Goal: Task Accomplishment & Management: Use online tool/utility

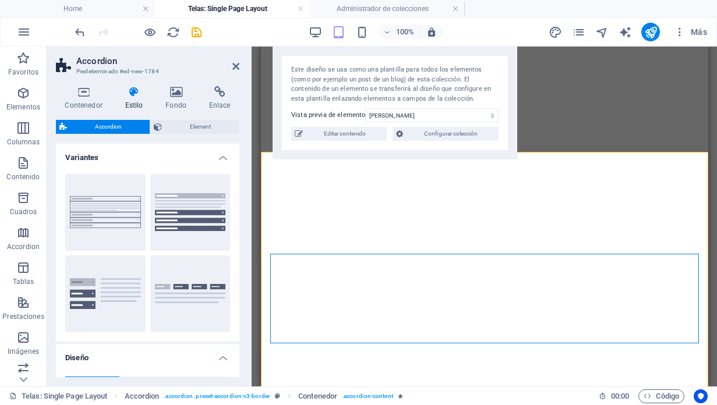
select select "rem"
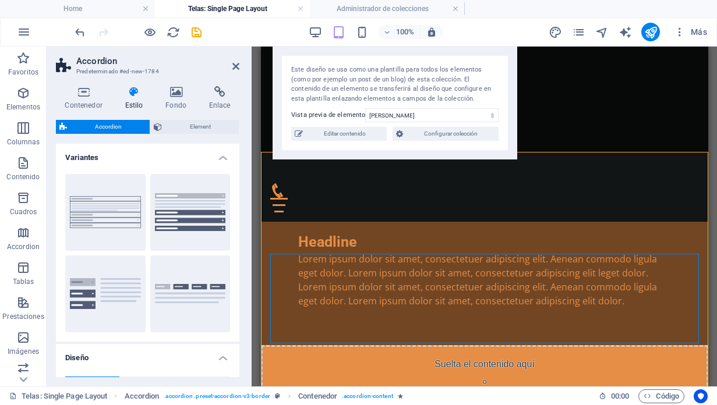
scroll to position [153, 0]
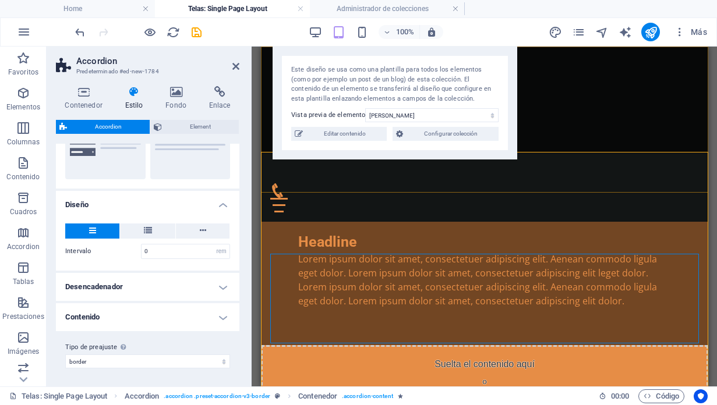
click at [581, 107] on div "Home Nuestra Historia Soluciones Textiles Get Started Contactanos" at bounding box center [483, 134] width 447 height 175
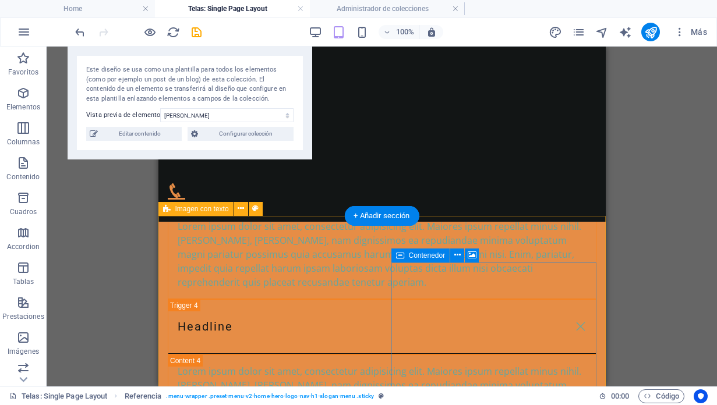
scroll to position [965, 0]
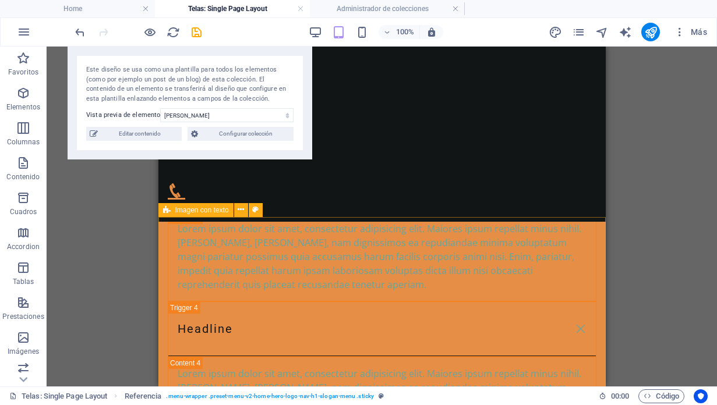
click at [186, 211] on span "Imagen con texto" at bounding box center [202, 210] width 54 height 7
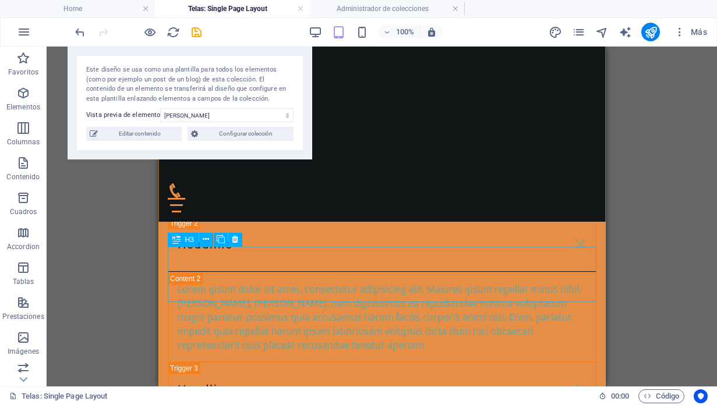
scroll to position [761, 0]
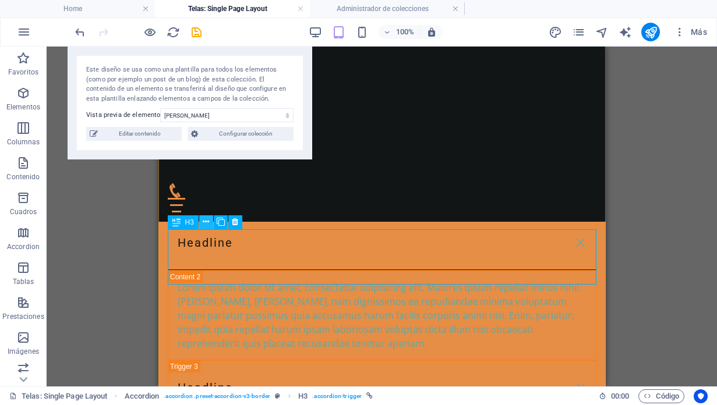
click at [211, 222] on button at bounding box center [206, 222] width 14 height 14
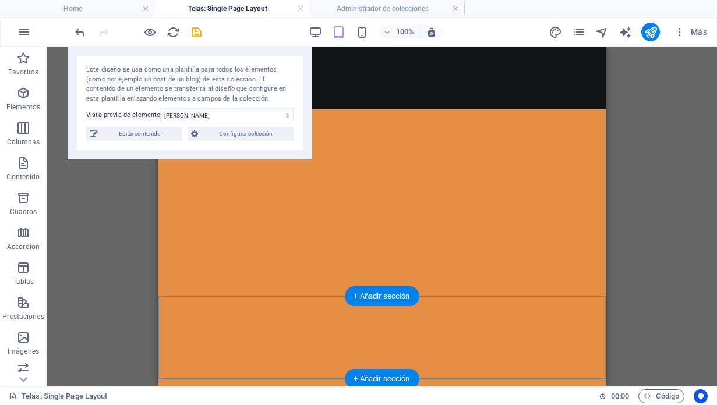
scroll to position [91, 0]
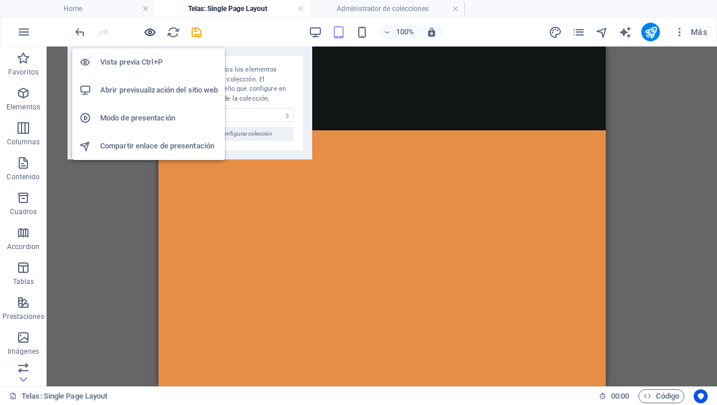
click at [155, 32] on icon "button" at bounding box center [149, 32] width 13 height 13
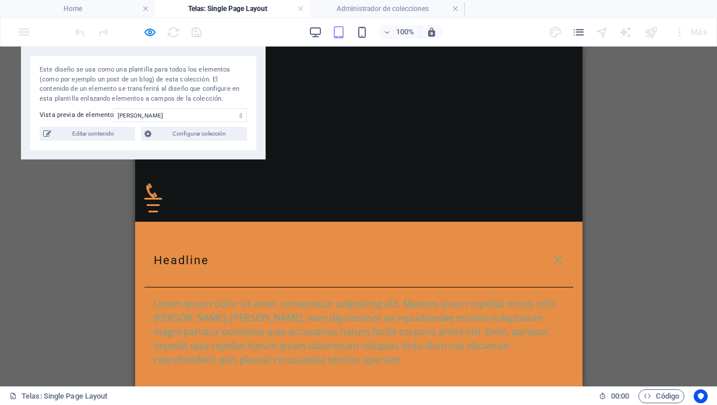
scroll to position [501, 0]
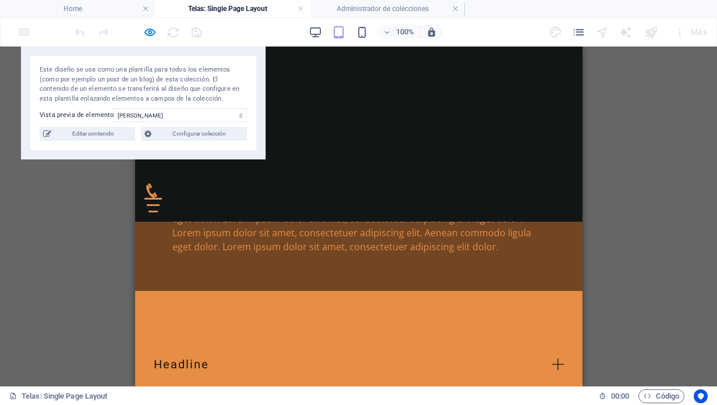
scroll to position [406, 0]
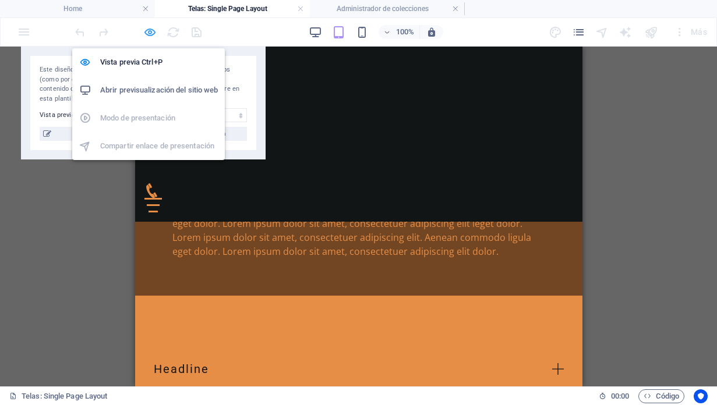
click at [150, 27] on icon "button" at bounding box center [149, 32] width 13 height 13
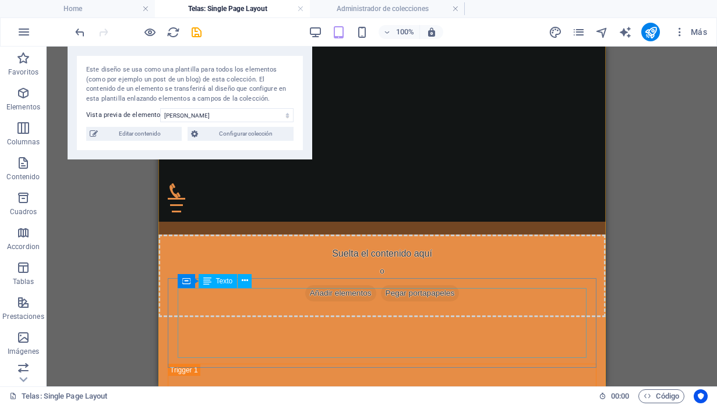
scroll to position [494, 0]
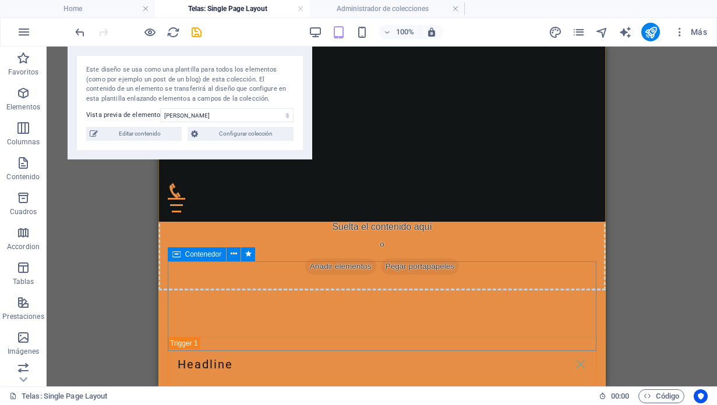
click at [192, 253] on span "Contenedor" at bounding box center [203, 254] width 37 height 7
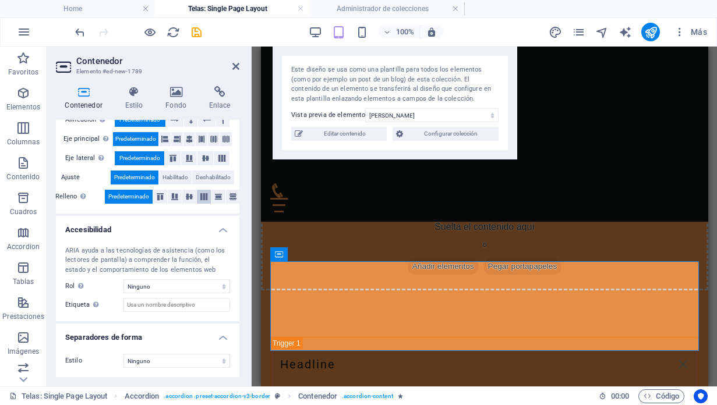
scroll to position [0, 0]
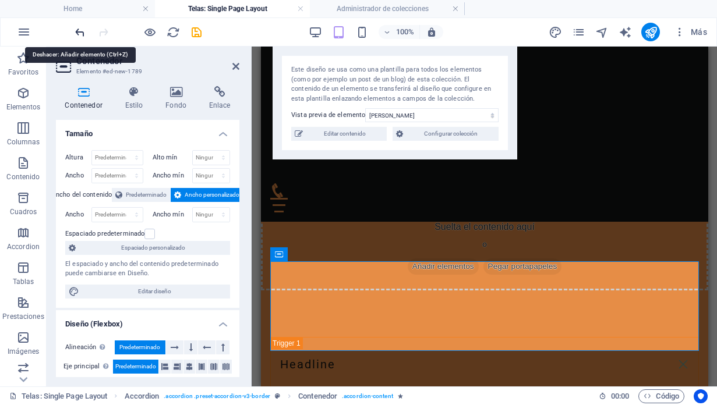
click at [76, 31] on icon "undo" at bounding box center [79, 32] width 13 height 13
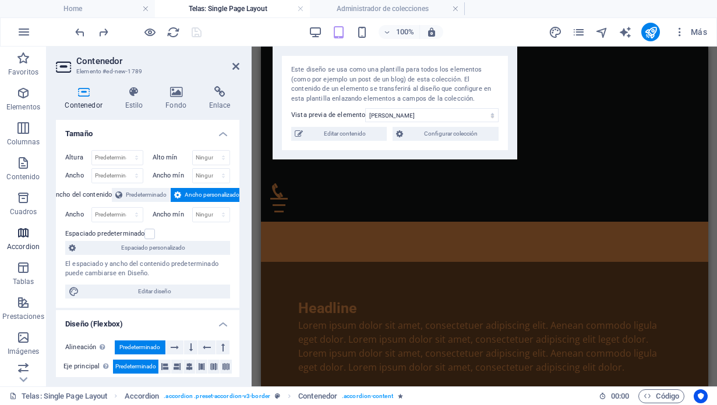
click at [23, 232] on icon "button" at bounding box center [23, 233] width 14 height 14
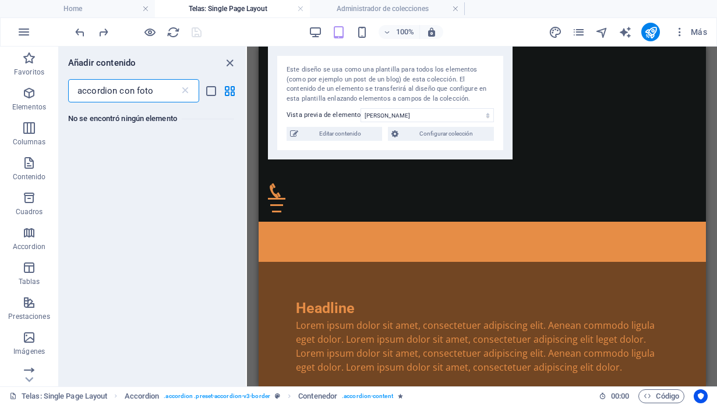
type input "accordion con foto"
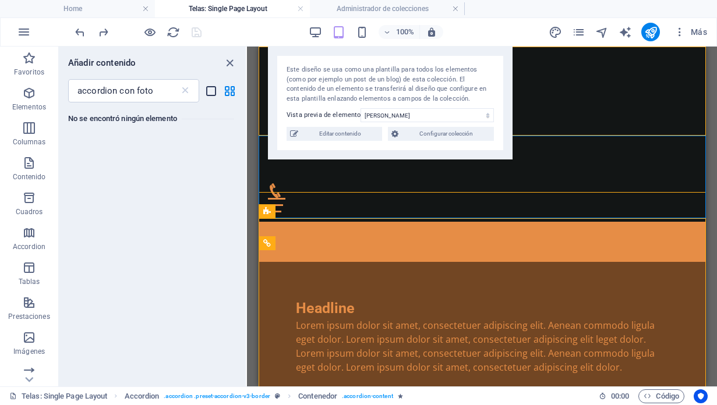
click at [210, 90] on icon "list-view" at bounding box center [210, 90] width 13 height 13
click at [228, 91] on icon "grid-view" at bounding box center [229, 90] width 13 height 13
click at [185, 94] on icon at bounding box center [185, 91] width 12 height 12
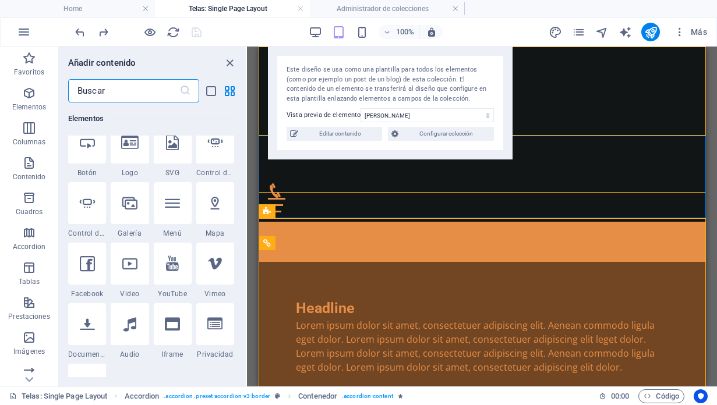
scroll to position [332, 0]
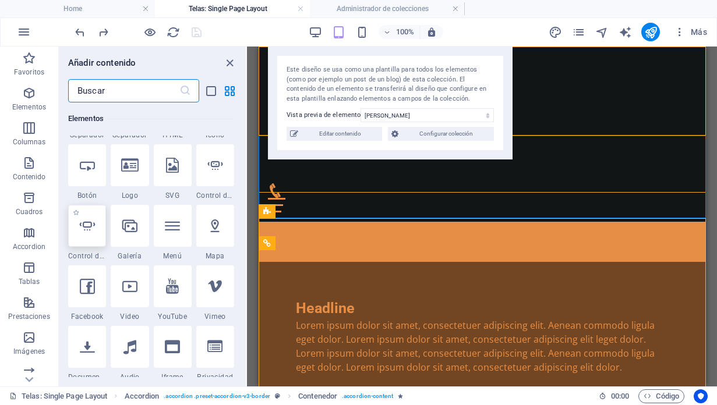
click at [86, 228] on icon at bounding box center [87, 225] width 15 height 15
click at [91, 220] on icon at bounding box center [87, 225] width 15 height 15
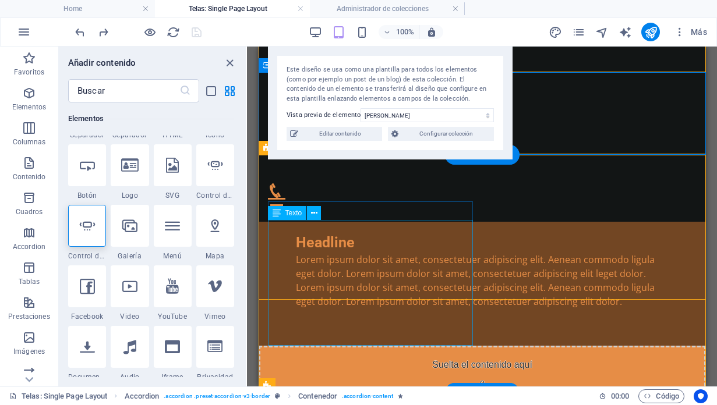
scroll to position [358, 0]
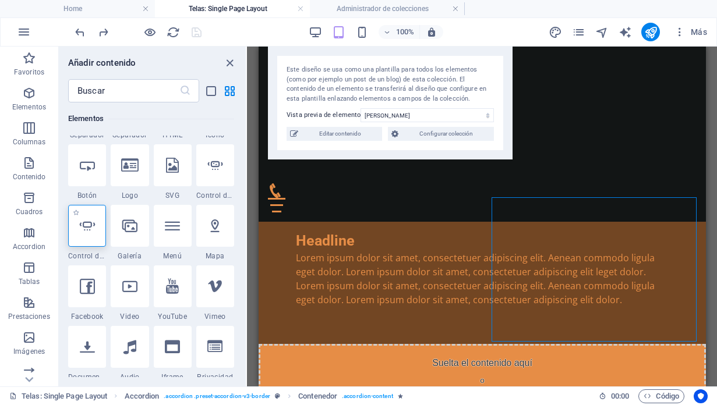
click at [82, 232] on icon at bounding box center [87, 225] width 15 height 15
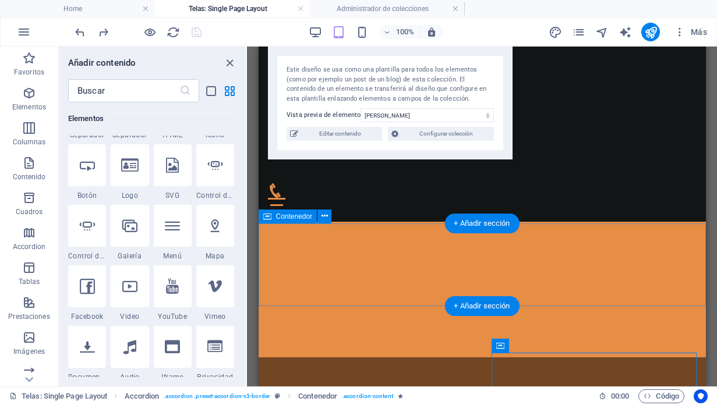
scroll to position [194, 0]
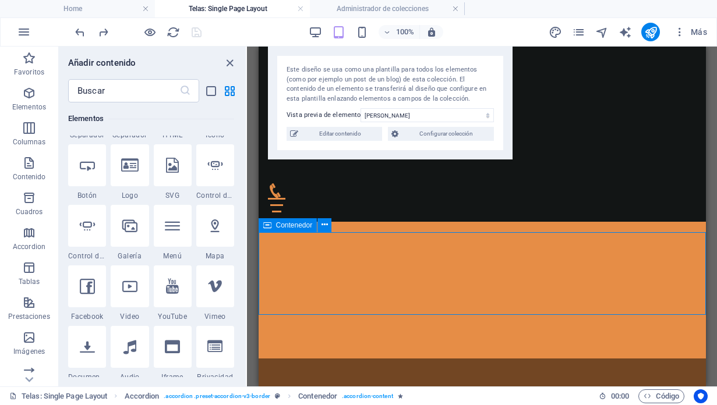
click at [286, 225] on span "Contenedor" at bounding box center [294, 225] width 37 height 7
click at [83, 220] on icon at bounding box center [87, 225] width 15 height 15
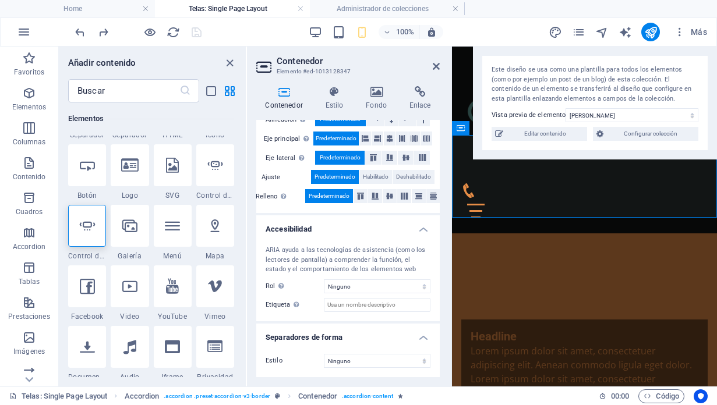
scroll to position [0, 0]
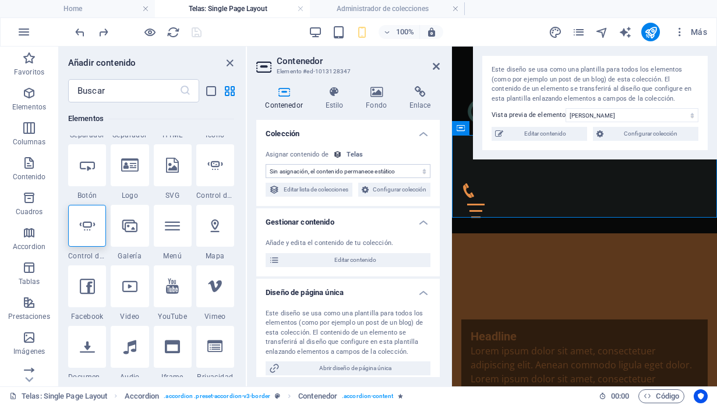
click at [431, 68] on header "Contenedor Elemento #ed-1013128347" at bounding box center [347, 62] width 183 height 30
click at [433, 68] on icon at bounding box center [436, 66] width 7 height 9
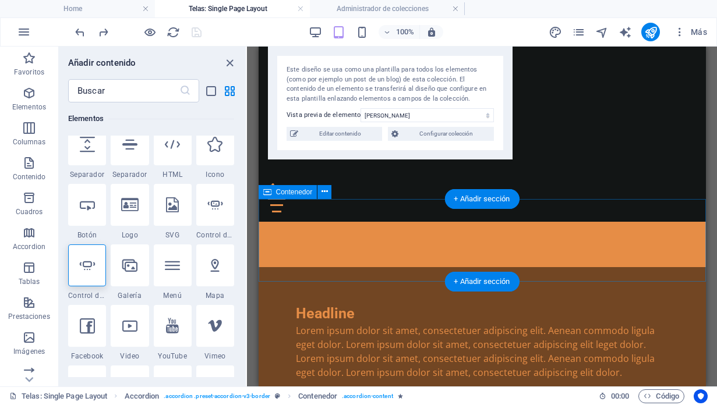
scroll to position [209, 0]
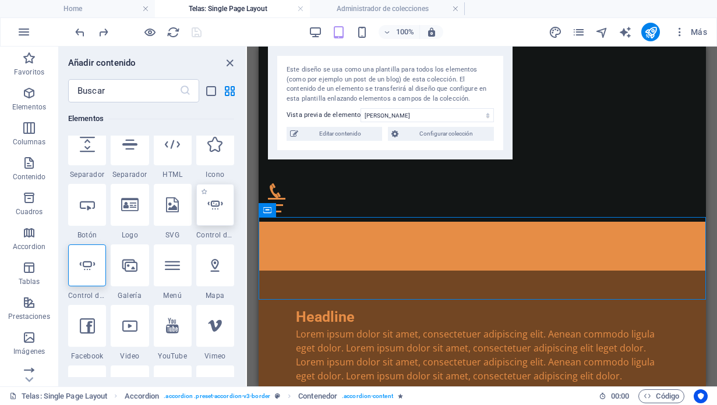
click at [214, 211] on icon at bounding box center [214, 204] width 15 height 15
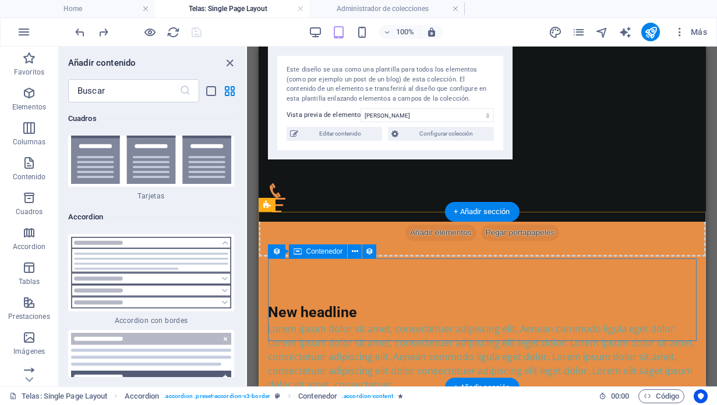
scroll to position [519, 0]
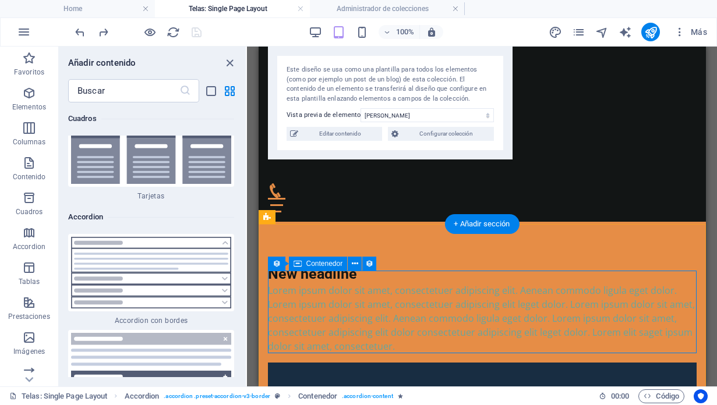
scroll to position [574, 0]
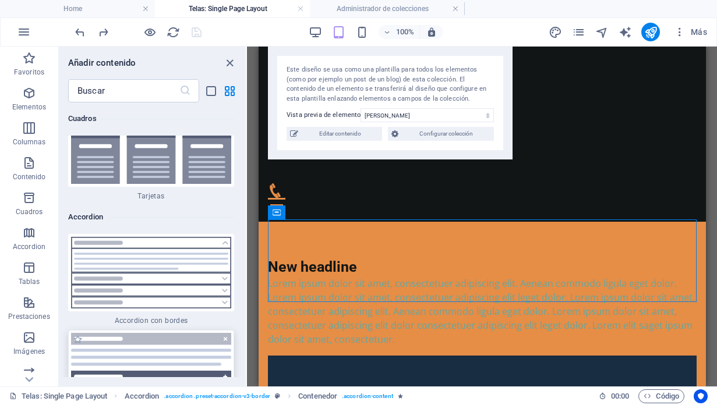
click at [171, 333] on img at bounding box center [151, 376] width 160 height 86
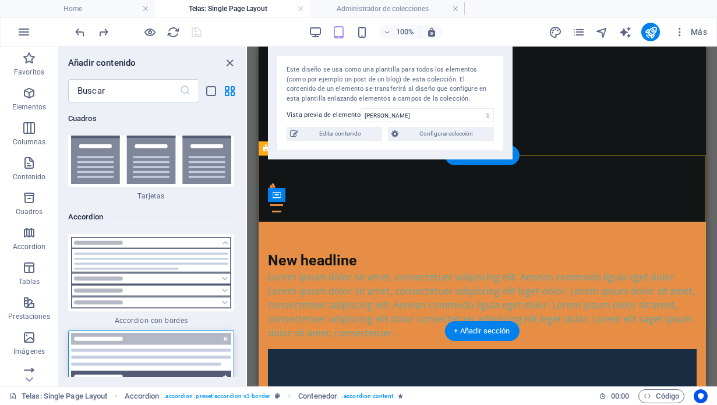
scroll to position [566, 0]
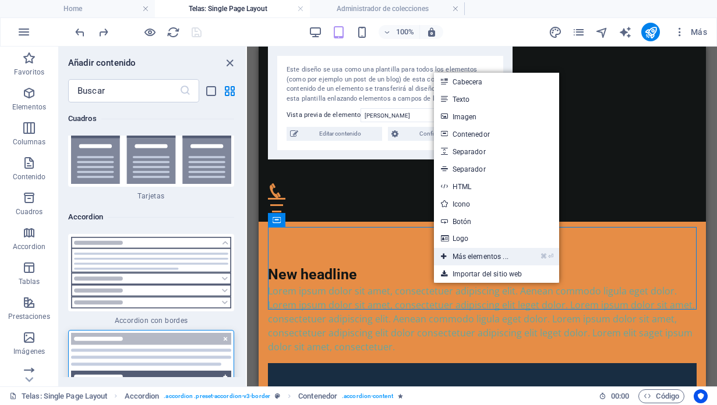
click at [477, 257] on link "⌘ ⏎ Más elementos ..." at bounding box center [475, 256] width 82 height 17
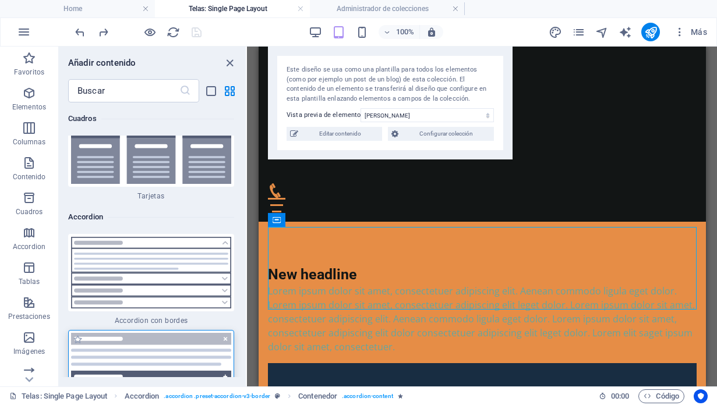
click at [196, 333] on img at bounding box center [151, 376] width 160 height 86
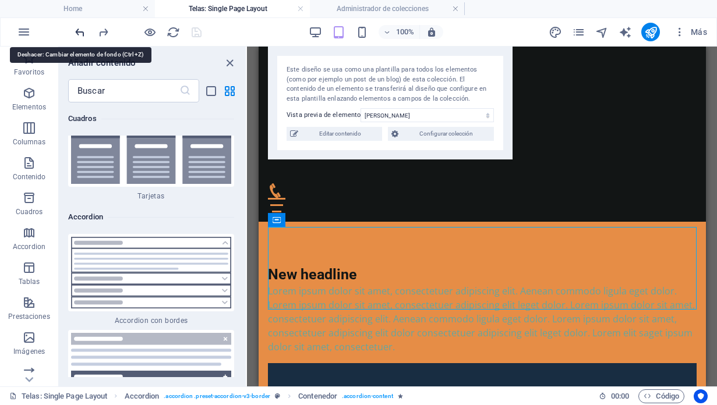
click at [73, 29] on icon "undo" at bounding box center [79, 32] width 13 height 13
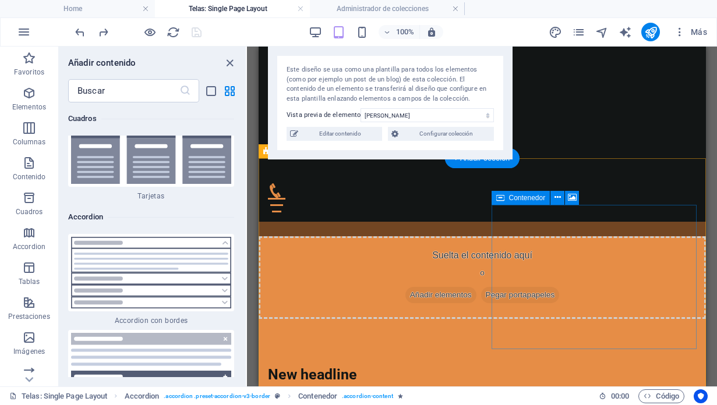
scroll to position [713, 0]
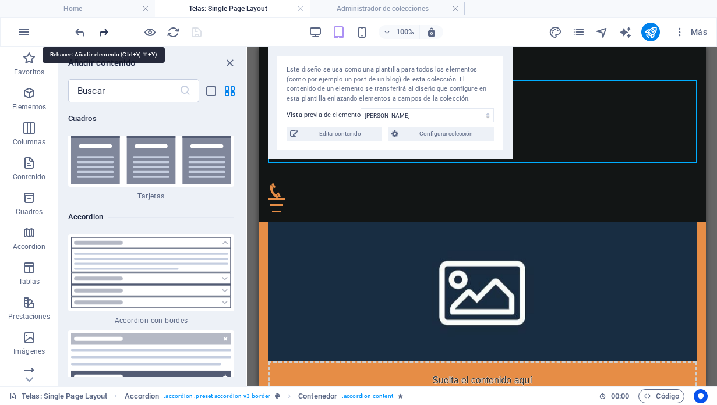
click at [107, 32] on icon "redo" at bounding box center [103, 32] width 13 height 13
